Goal: Task Accomplishment & Management: Manage account settings

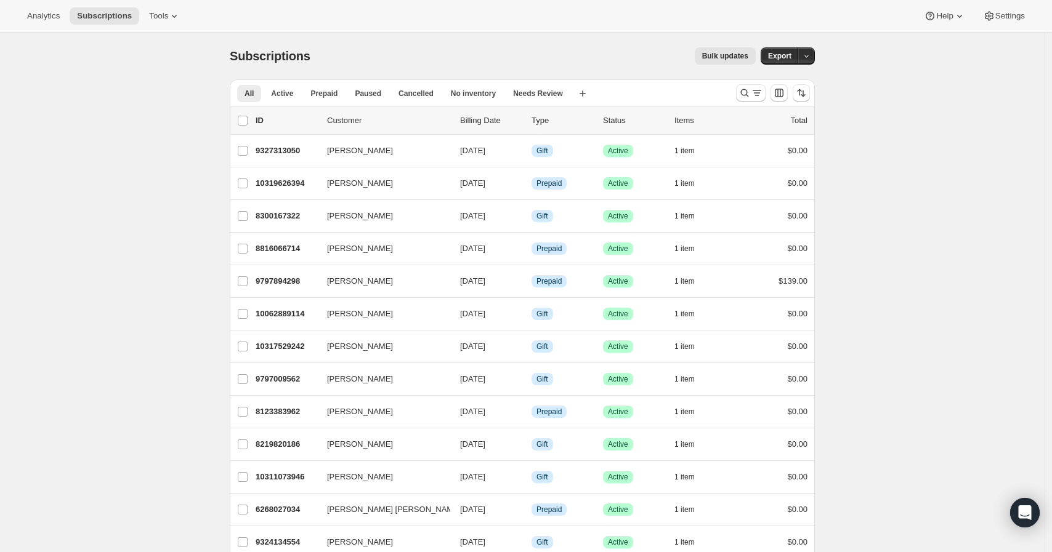
drag, startPoint x: 502, startPoint y: 30, endPoint x: 514, endPoint y: 33, distance: 12.3
click at [501, 29] on div "Analytics Subscriptions Tools Help Settings" at bounding box center [526, 16] width 1052 height 33
click at [742, 98] on icon "Search and filter results" at bounding box center [744, 93] width 12 height 12
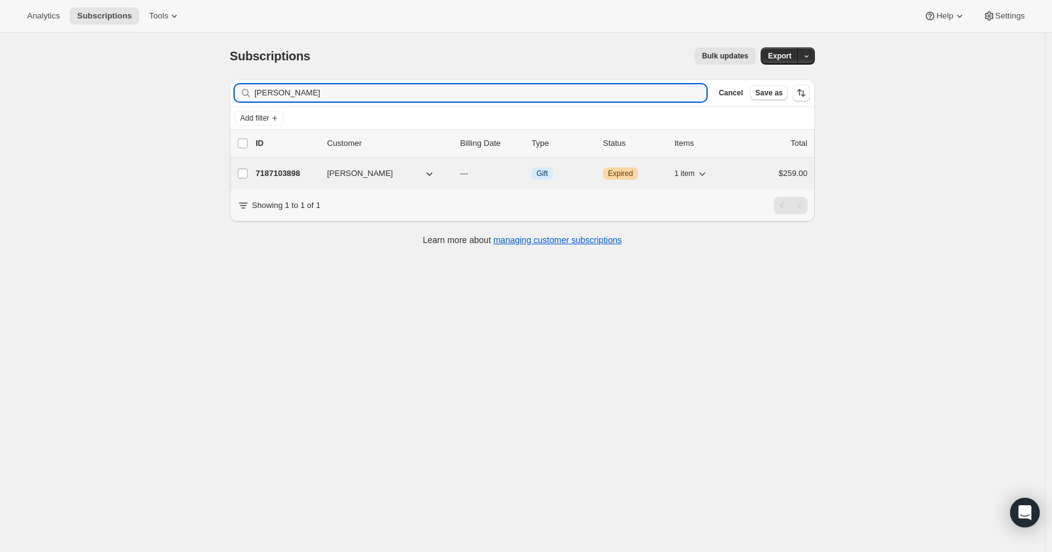
type input "[PERSON_NAME]"
click at [275, 169] on p "7187103898" at bounding box center [287, 174] width 62 height 12
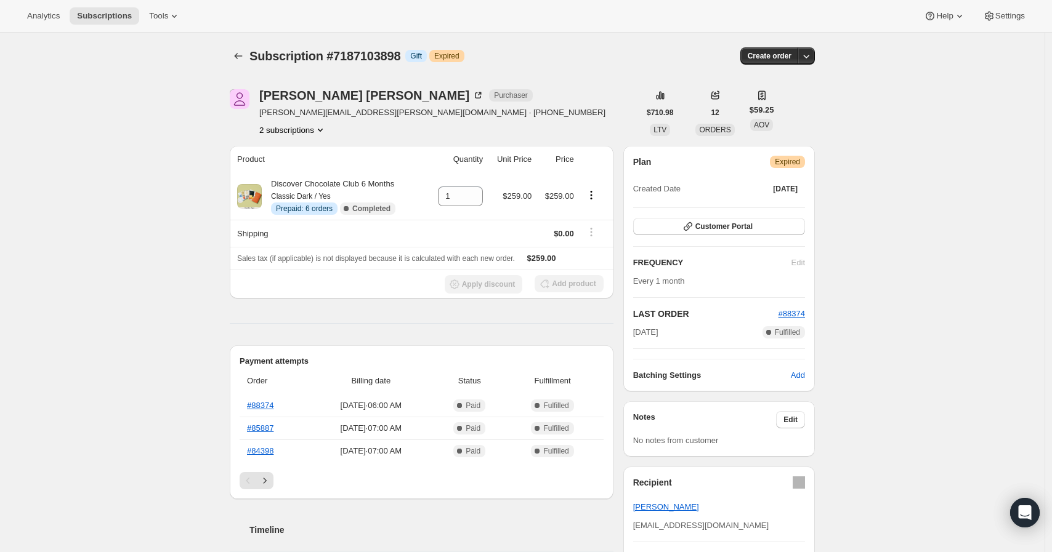
click at [136, 140] on div "Subscription #7187103898. This page is ready Subscription #7187103898 Info Gift…" at bounding box center [522, 545] width 1045 height 1025
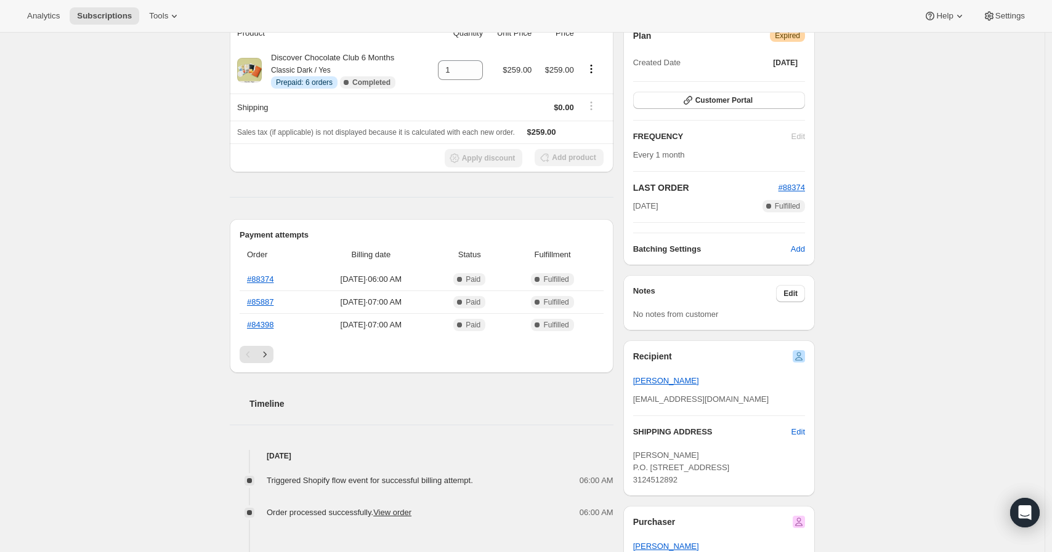
scroll to position [137, 0]
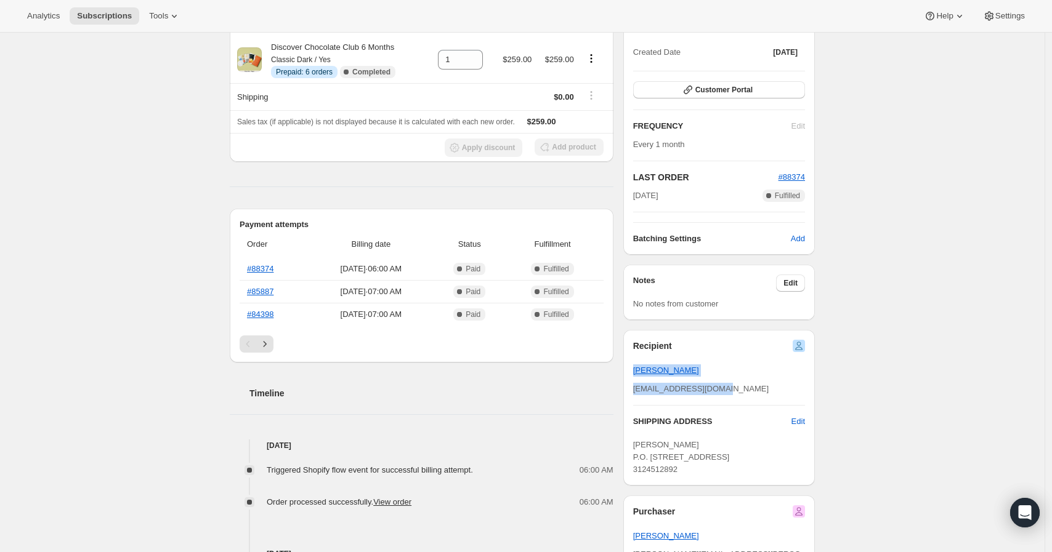
drag, startPoint x: 755, startPoint y: 389, endPoint x: 629, endPoint y: 371, distance: 127.5
click at [629, 371] on div "Recipient [PERSON_NAME] [EMAIL_ADDRESS][DOMAIN_NAME] SHIPPING ADDRESS Edit [PER…" at bounding box center [719, 408] width 192 height 156
copy div "[PERSON_NAME] [EMAIL_ADDRESS][DOMAIN_NAME]"
click at [246, 171] on div "Product Quantity Unit Price Price Discover Chocolate Club 6 Months Classic Dark…" at bounding box center [422, 446] width 384 height 875
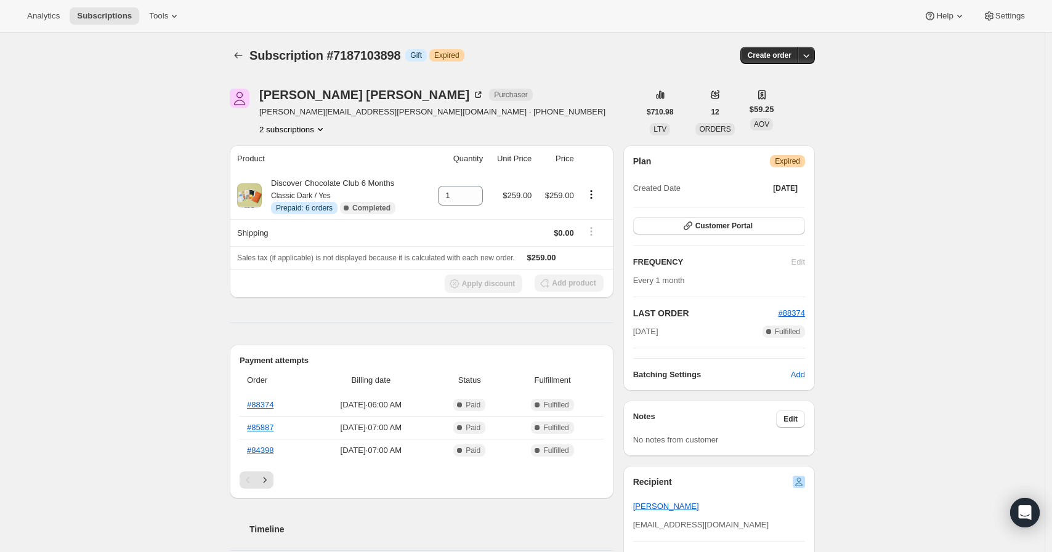
scroll to position [0, 0]
click at [242, 51] on icon "Subscriptions" at bounding box center [238, 56] width 12 height 12
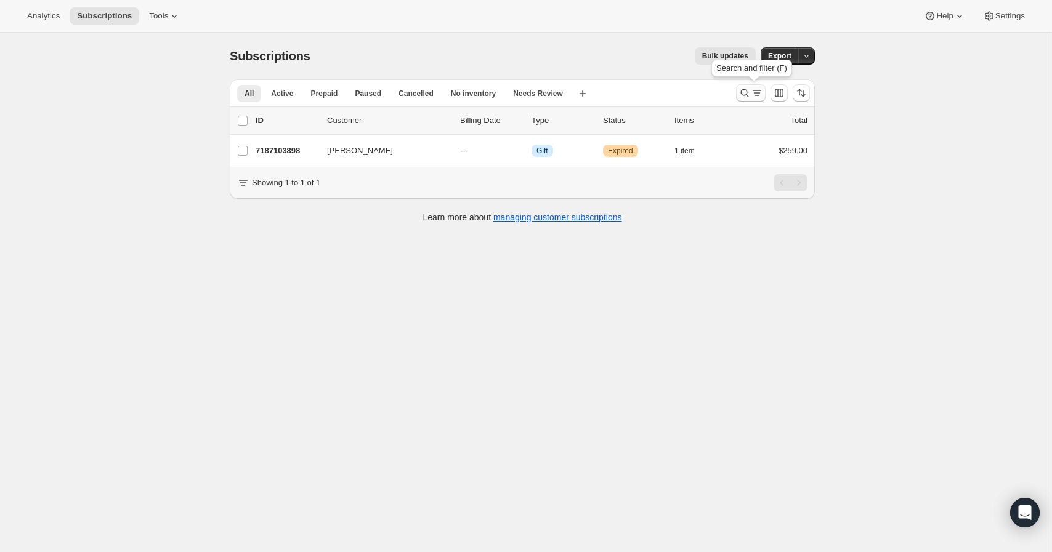
click at [746, 92] on icon "Search and filter results" at bounding box center [744, 93] width 12 height 12
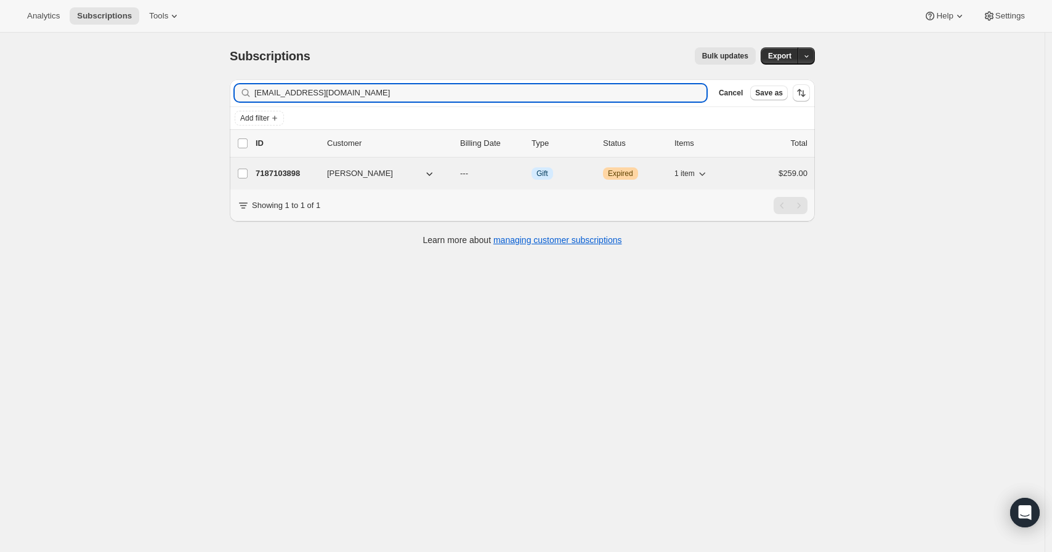
type input "[EMAIL_ADDRESS][DOMAIN_NAME]"
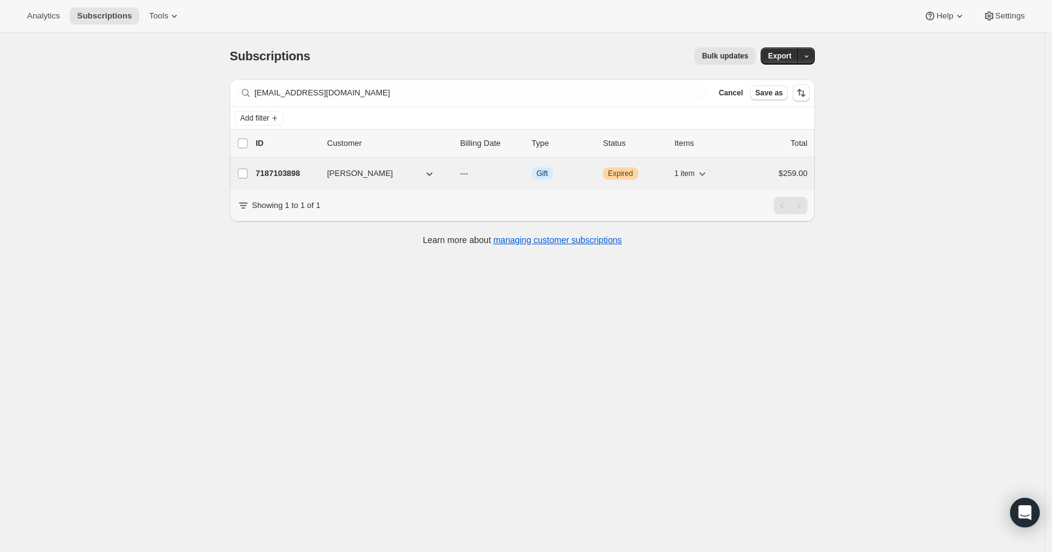
click at [280, 177] on p "7187103898" at bounding box center [287, 174] width 62 height 12
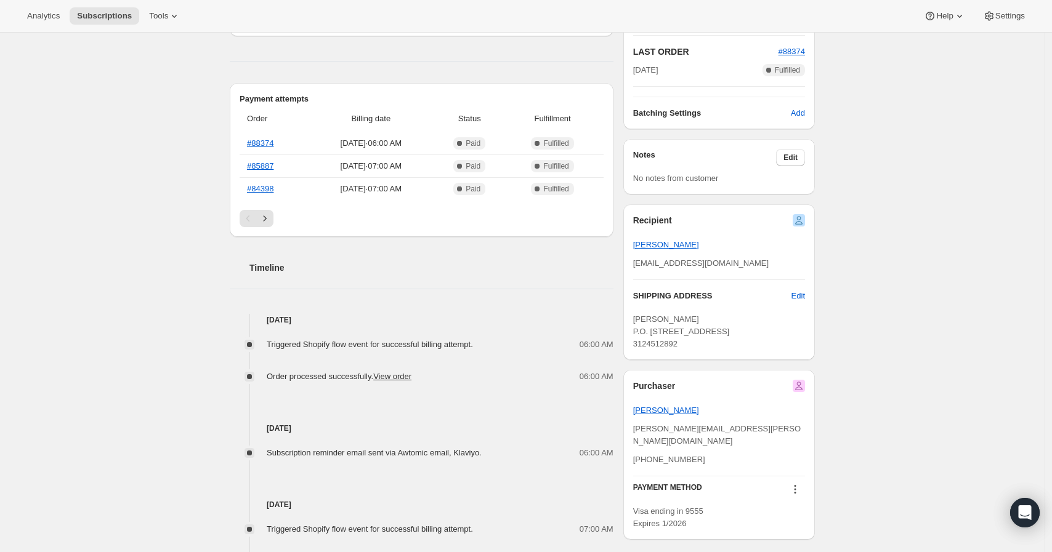
scroll to position [273, 0]
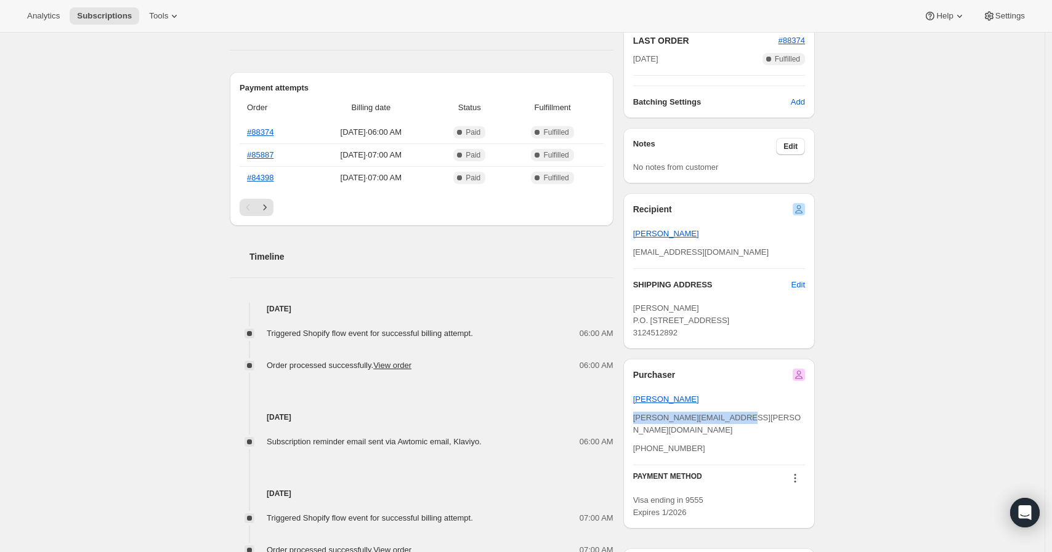
drag, startPoint x: 754, startPoint y: 444, endPoint x: 636, endPoint y: 445, distance: 118.2
click at [636, 437] on div "[PERSON_NAME][EMAIL_ADDRESS][PERSON_NAME][DOMAIN_NAME]" at bounding box center [719, 424] width 172 height 25
copy span "[PERSON_NAME][EMAIL_ADDRESS][PERSON_NAME][DOMAIN_NAME]"
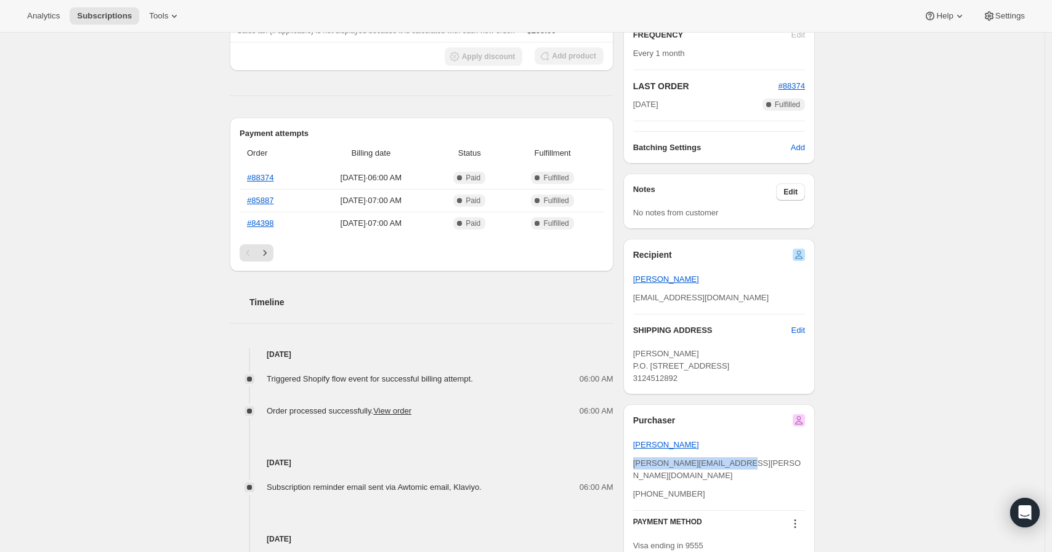
scroll to position [0, 0]
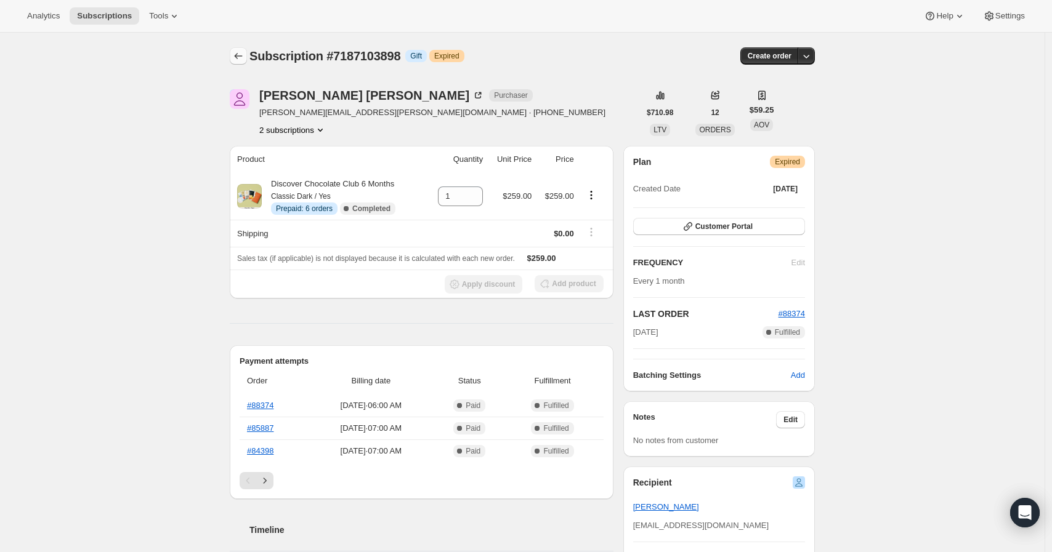
click at [238, 52] on icon "Subscriptions" at bounding box center [238, 56] width 12 height 12
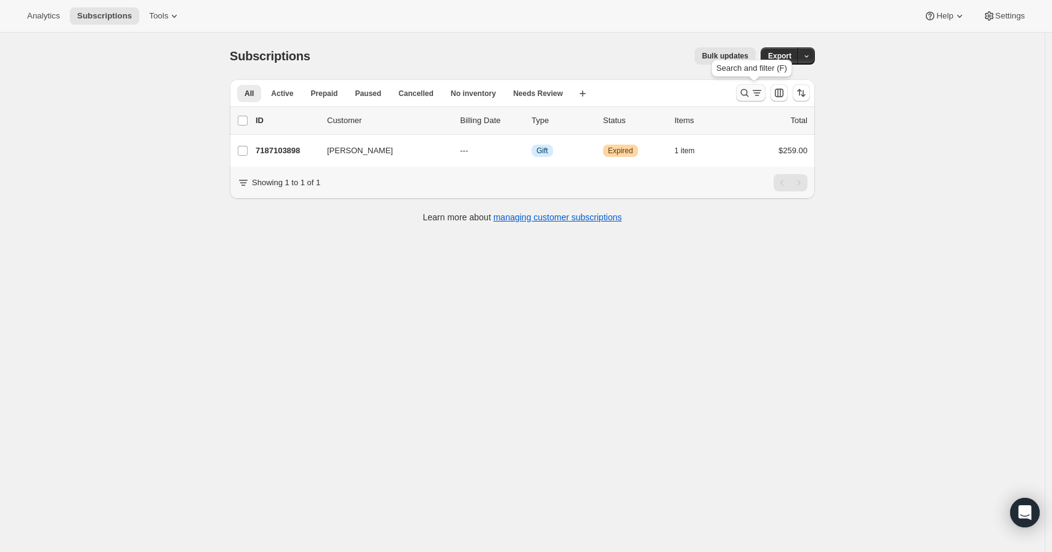
click at [743, 92] on icon "Search and filter results" at bounding box center [744, 93] width 12 height 12
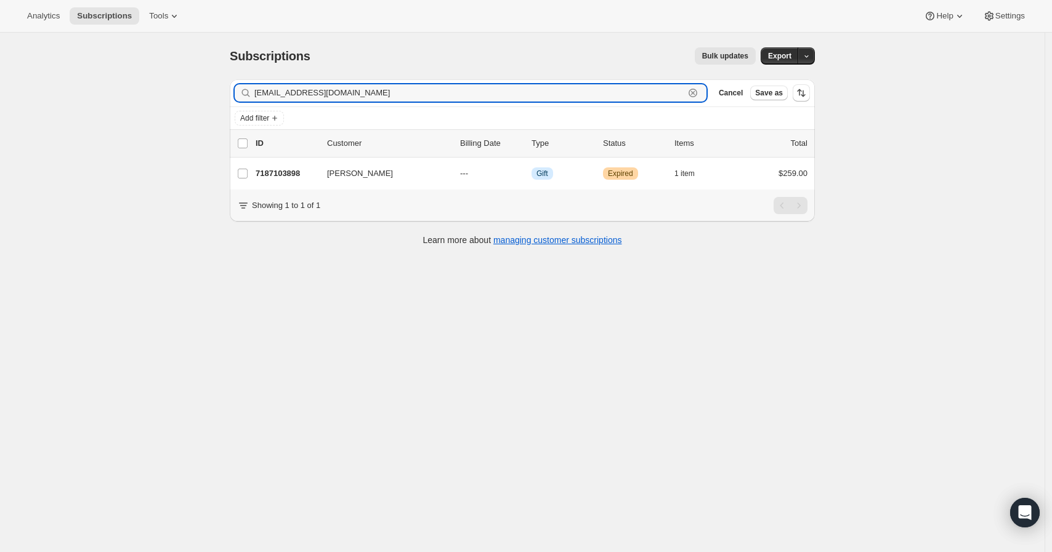
click at [435, 83] on div "Filter subscribers [EMAIL_ADDRESS][DOMAIN_NAME] Clear Cancel Save as" at bounding box center [522, 92] width 585 height 27
paste input "[PERSON_NAME][EMAIL_ADDRESS][PERSON_NAME]"
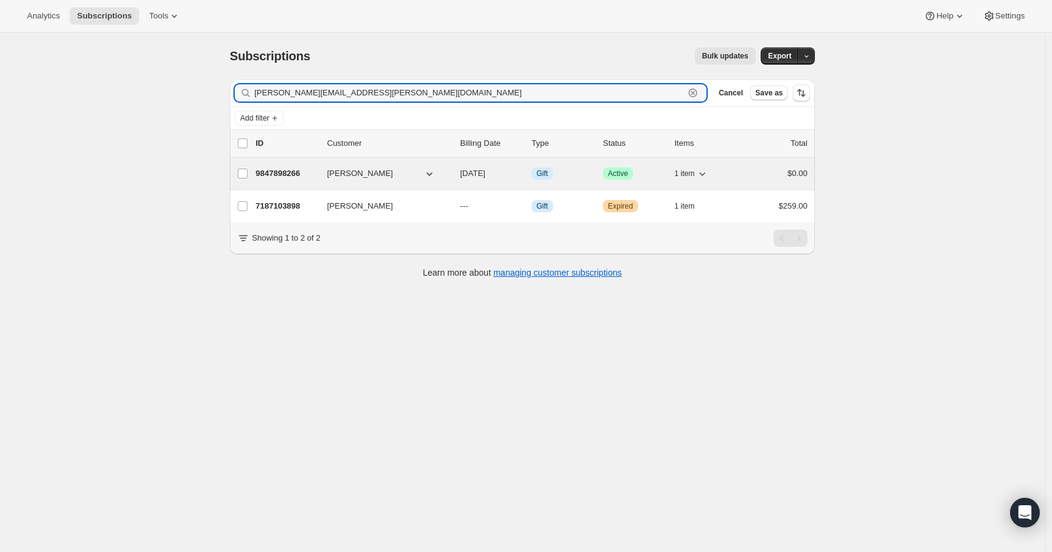
type input "[PERSON_NAME][EMAIL_ADDRESS][PERSON_NAME][DOMAIN_NAME]"
click at [293, 172] on p "9847898266" at bounding box center [287, 174] width 62 height 12
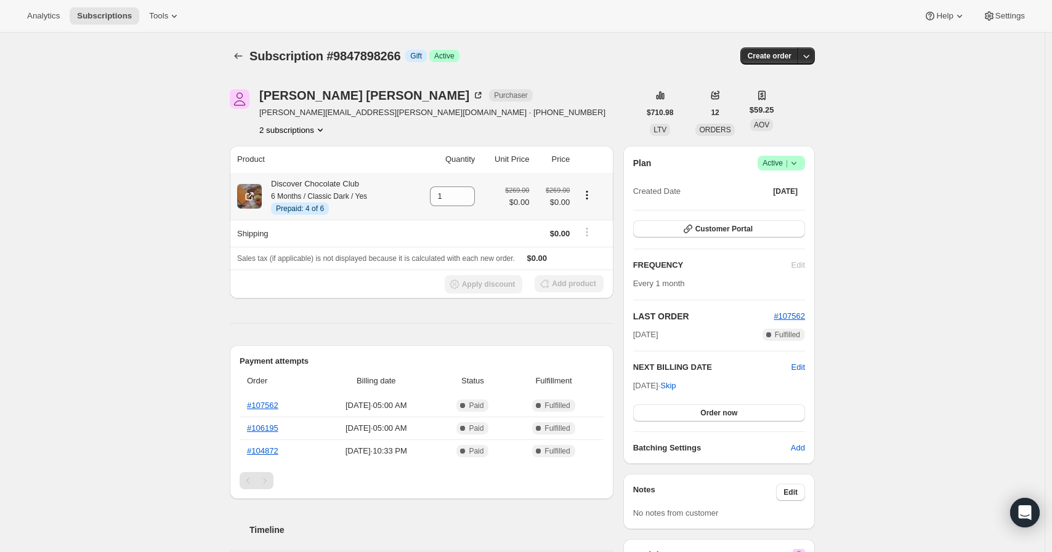
click at [593, 193] on icon "Product actions" at bounding box center [587, 195] width 12 height 12
click at [598, 261] on span "Swap variant" at bounding box center [580, 260] width 46 height 9
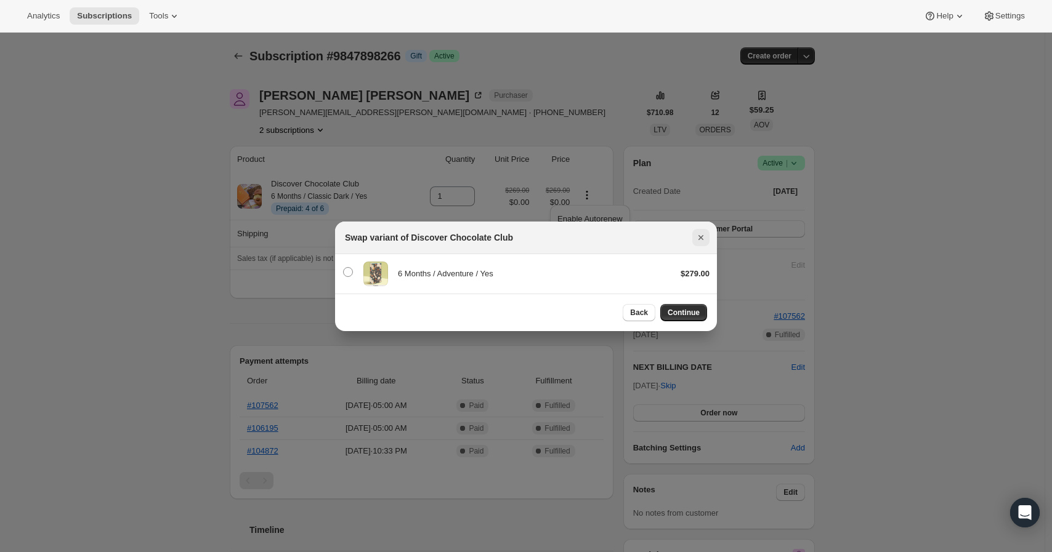
click at [699, 240] on icon "Close" at bounding box center [700, 237] width 5 height 5
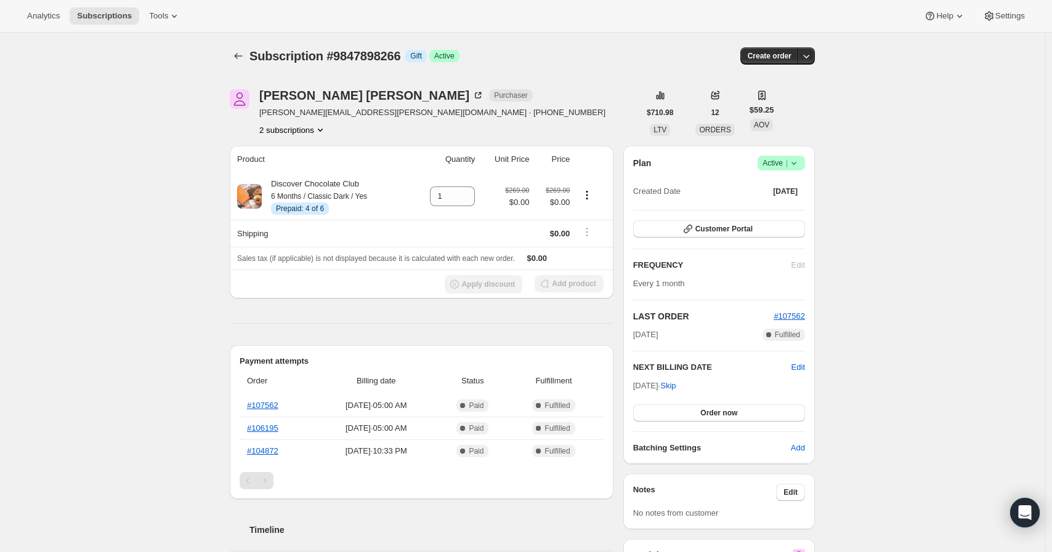
click at [169, 252] on div "Subscription #9847898266. This page is ready Subscription #9847898266 Info Gift…" at bounding box center [522, 526] width 1045 height 987
click at [593, 194] on icon "Product actions" at bounding box center [587, 195] width 12 height 12
click at [575, 259] on span "Swap variant" at bounding box center [580, 260] width 46 height 9
